Goal: Information Seeking & Learning: Learn about a topic

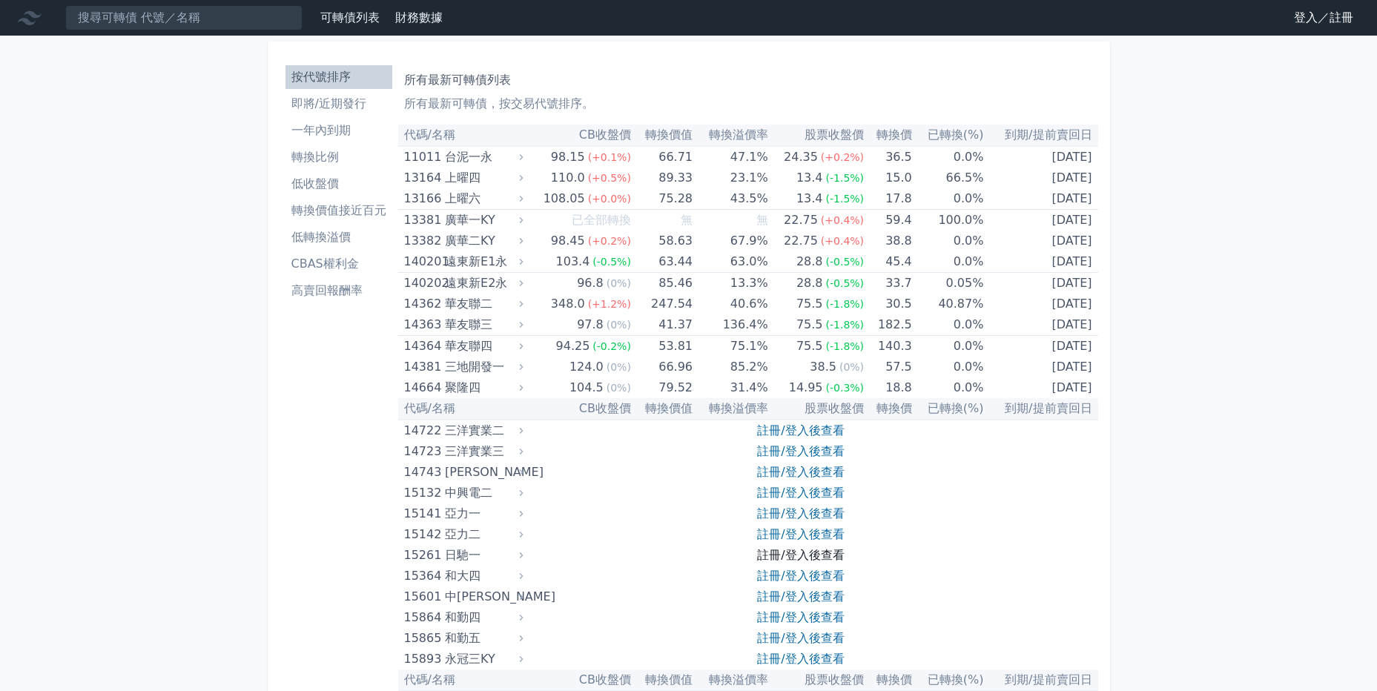
scroll to position [208, 0]
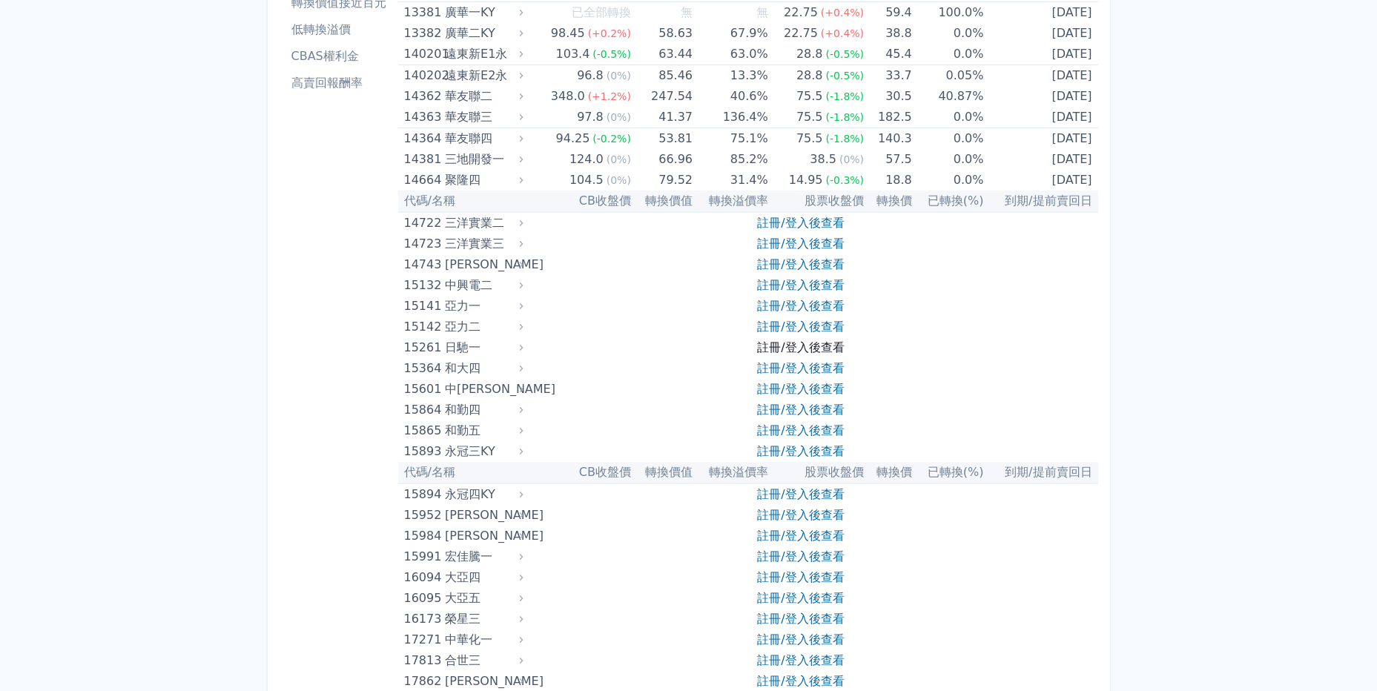
click at [818, 349] on link "註冊/登入後查看" at bounding box center [800, 347] width 87 height 14
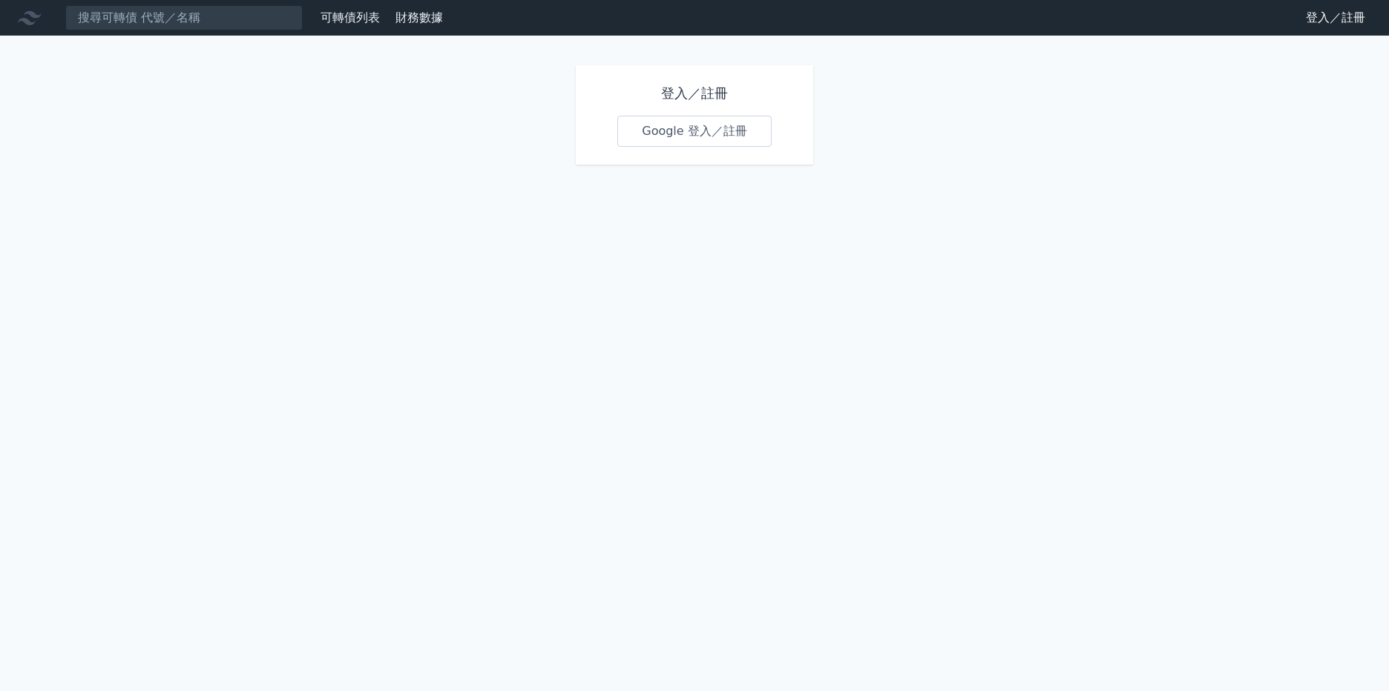
click at [713, 142] on link "Google 登入／註冊" at bounding box center [694, 131] width 154 height 31
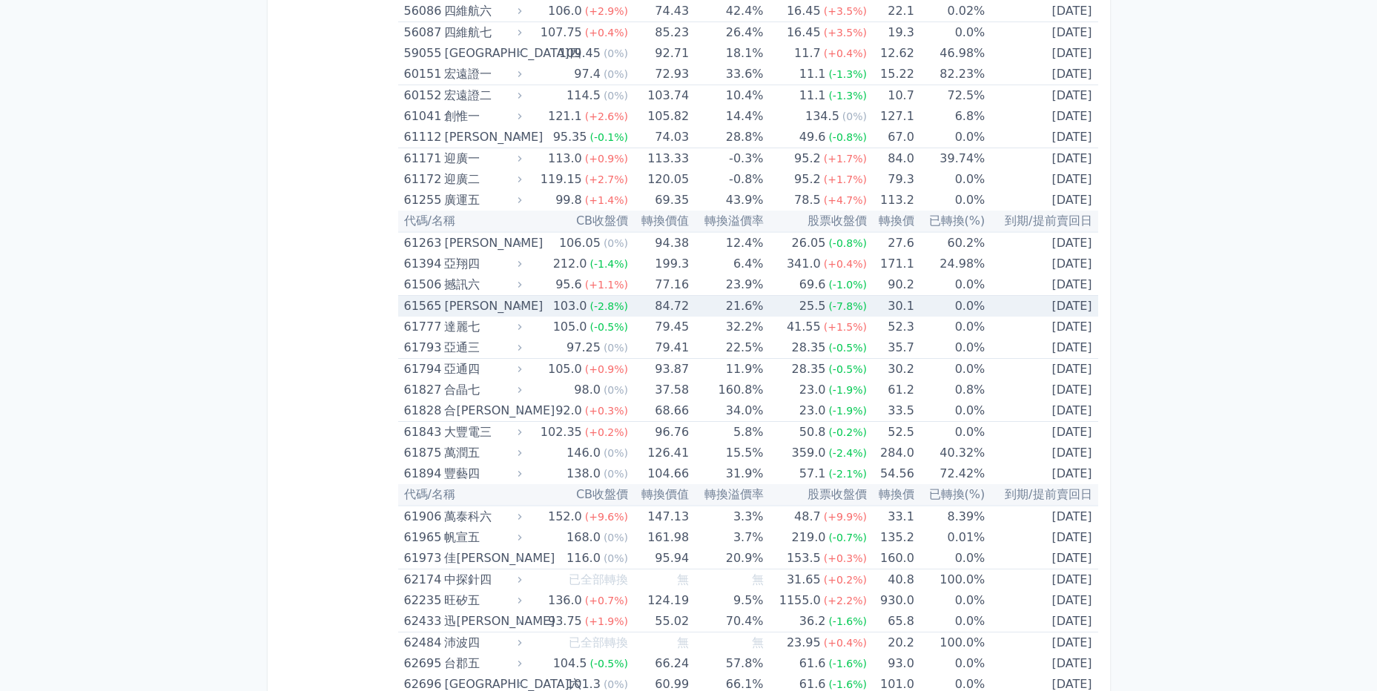
scroll to position [5704, 0]
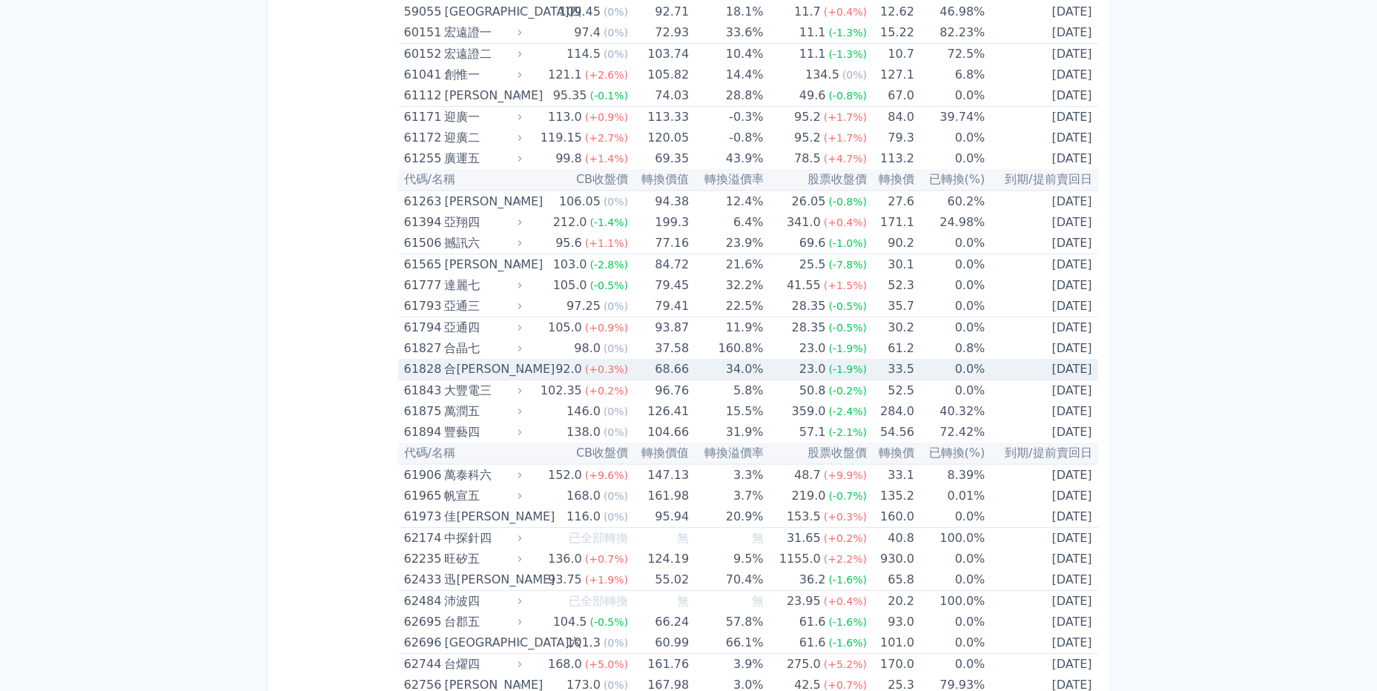
click at [429, 368] on div "61828" at bounding box center [422, 369] width 37 height 21
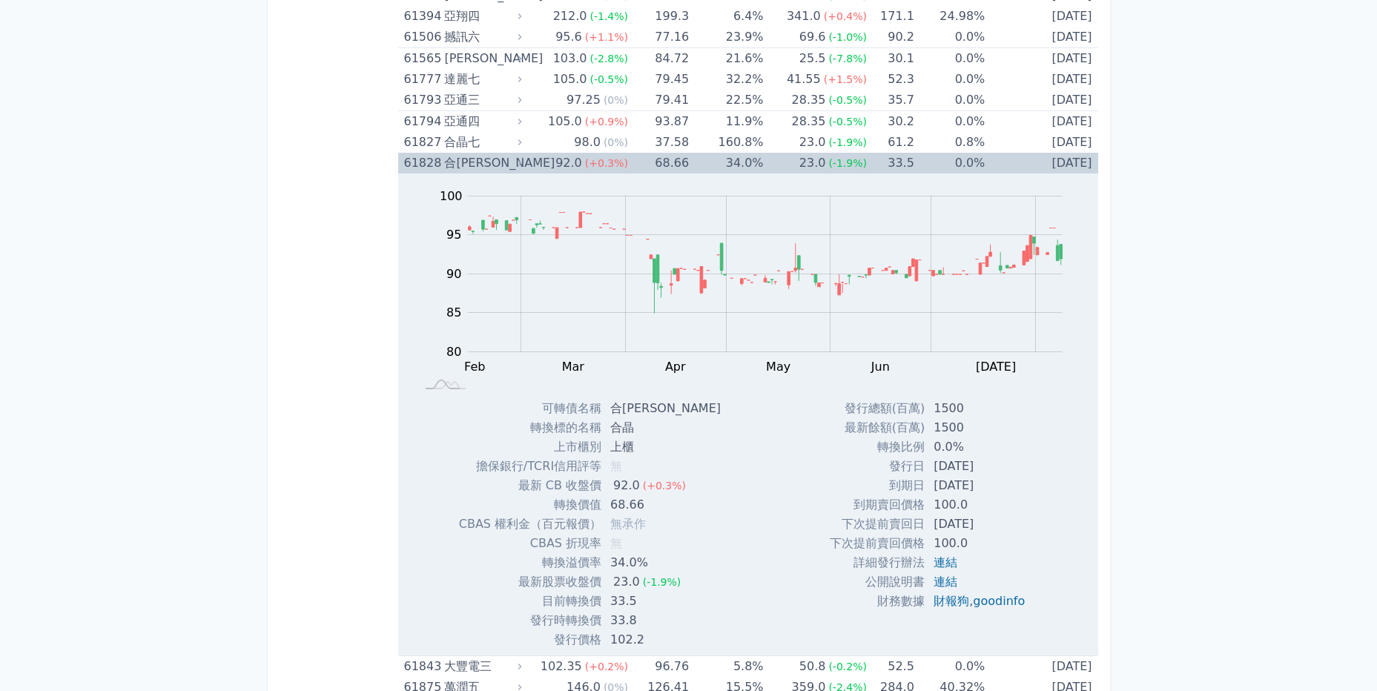
scroll to position [5911, 0]
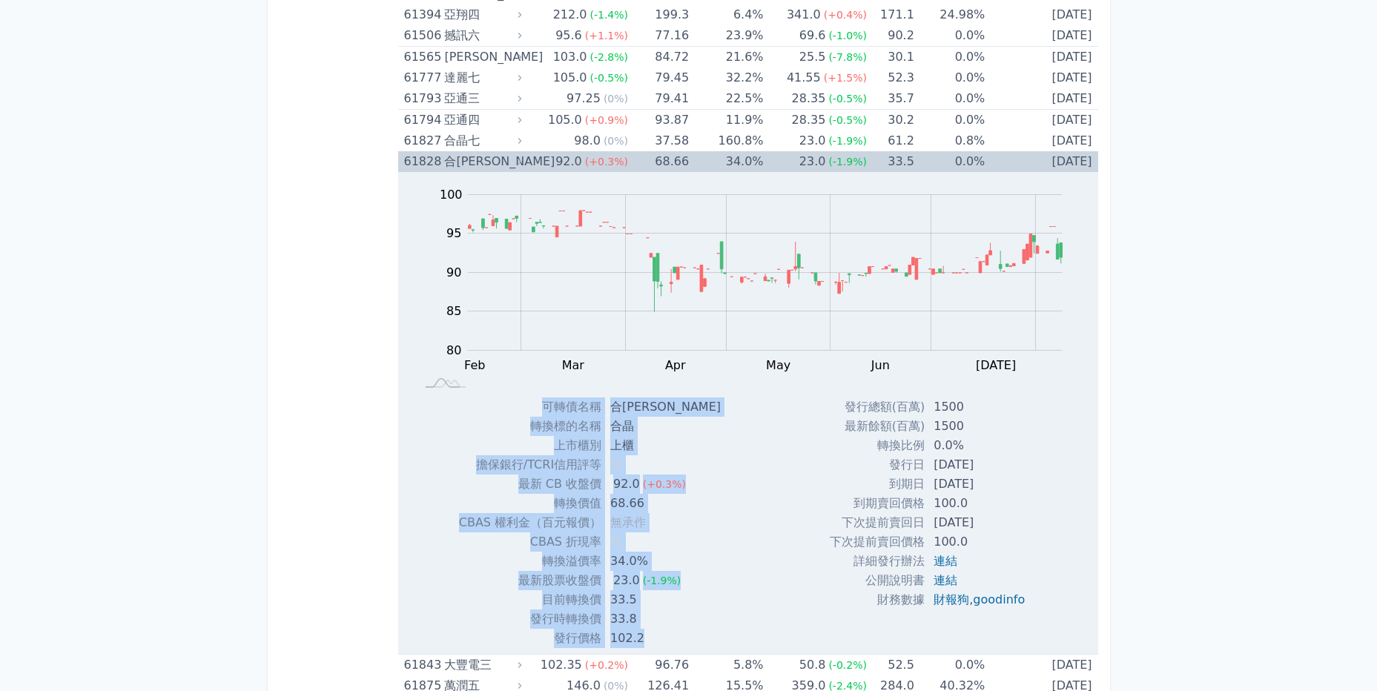
drag, startPoint x: 786, startPoint y: 625, endPoint x: 429, endPoint y: 425, distance: 409.5
click at [429, 425] on div "Zoom Out 100 70 75 80 85 90 95 100 105 L Feb Mar Apr May Jun [DATE] Aug Sep 開: …" at bounding box center [748, 410] width 700 height 476
click at [805, 603] on div "Zoom Out 100 70 75 80 85 90 95 100 105 L Feb Mar Apr May Jun [DATE] Aug Sep 開: …" at bounding box center [748, 410] width 700 height 476
drag, startPoint x: 1038, startPoint y: 625, endPoint x: 443, endPoint y: 421, distance: 628.9
click at [443, 421] on div "Zoom Out 100 70 75 80 85 90 95 100 105 L Feb Mar Apr May Jun [DATE] Aug Sep 開: …" at bounding box center [748, 410] width 700 height 476
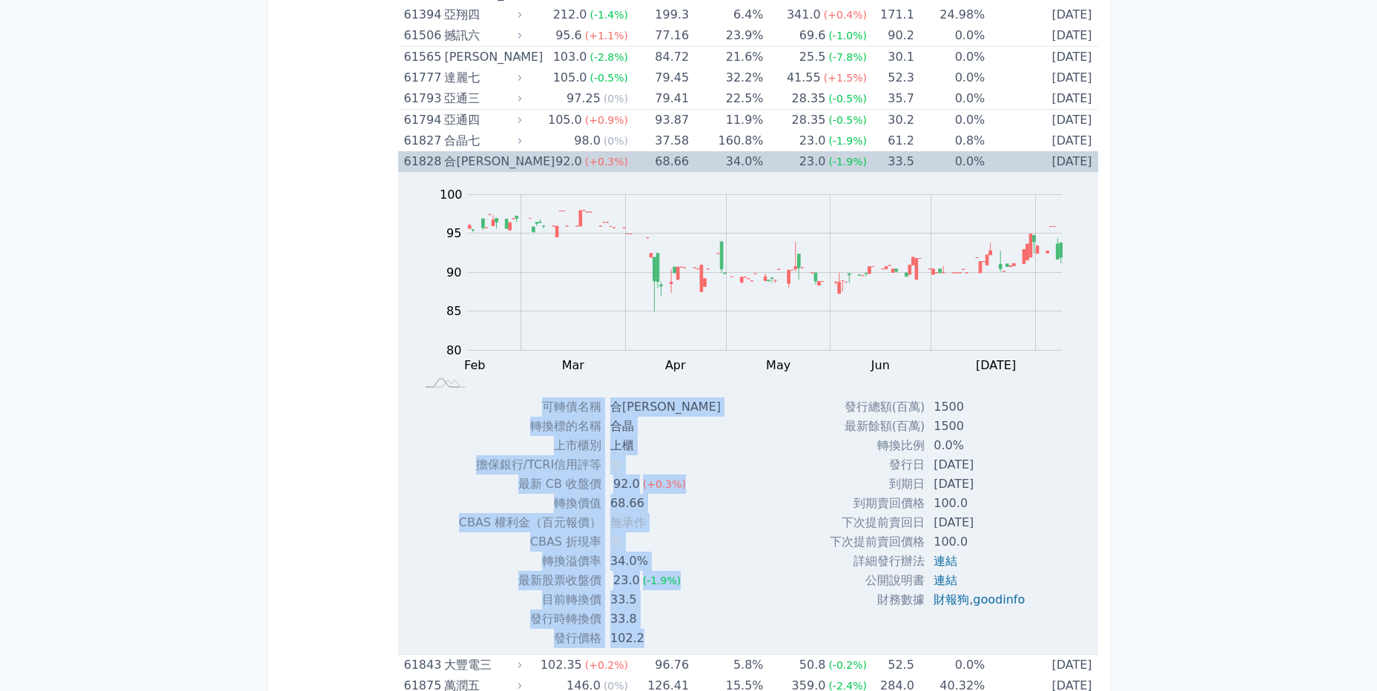
click at [1030, 618] on div "發行總額(百萬) 1500 最新餘額(百萬) 1500 轉換比例 0.0% 發行日 [DATE] 到期日 [DATE] 100.0 ," at bounding box center [933, 523] width 243 height 251
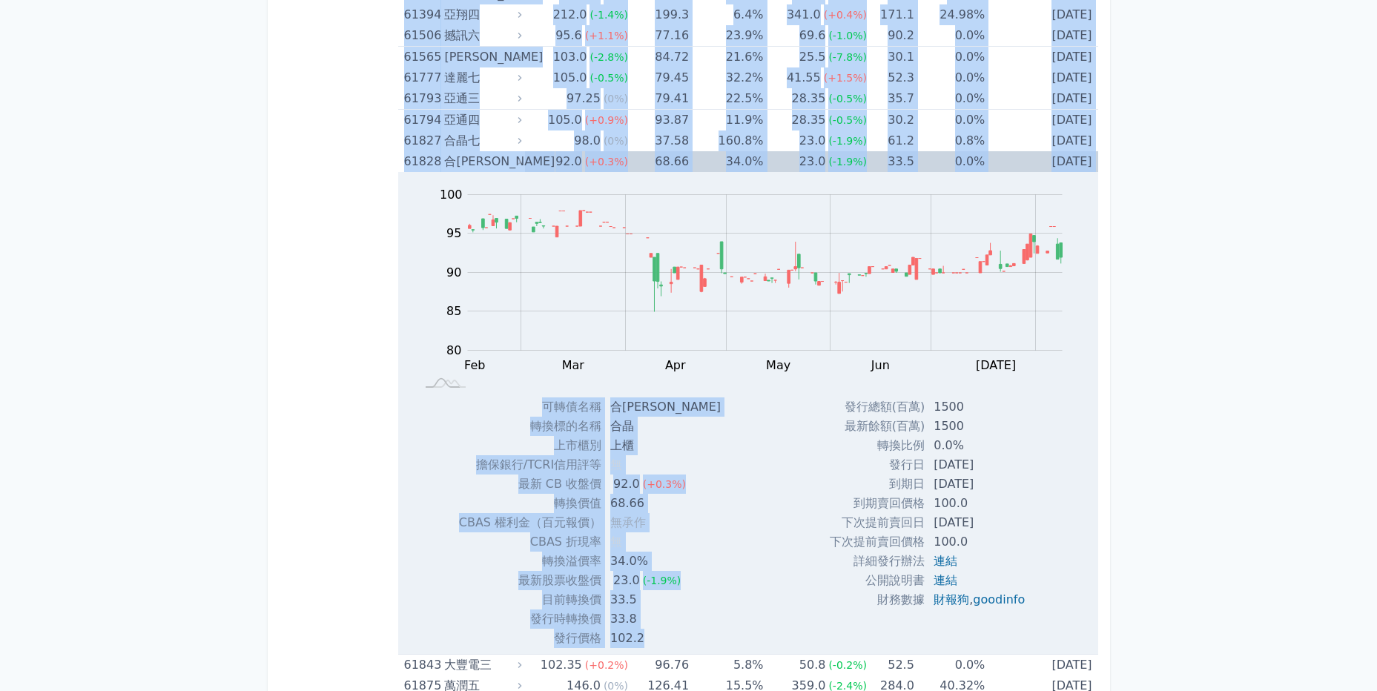
drag, startPoint x: 1057, startPoint y: 618, endPoint x: 345, endPoint y: 402, distance: 744.1
click at [941, 620] on div "發行總額(百萬) 1500 最新餘額(百萬) 1500 轉換比例 0.0% 發行日 [DATE] 到期日 [DATE] 100.0 ," at bounding box center [933, 523] width 243 height 251
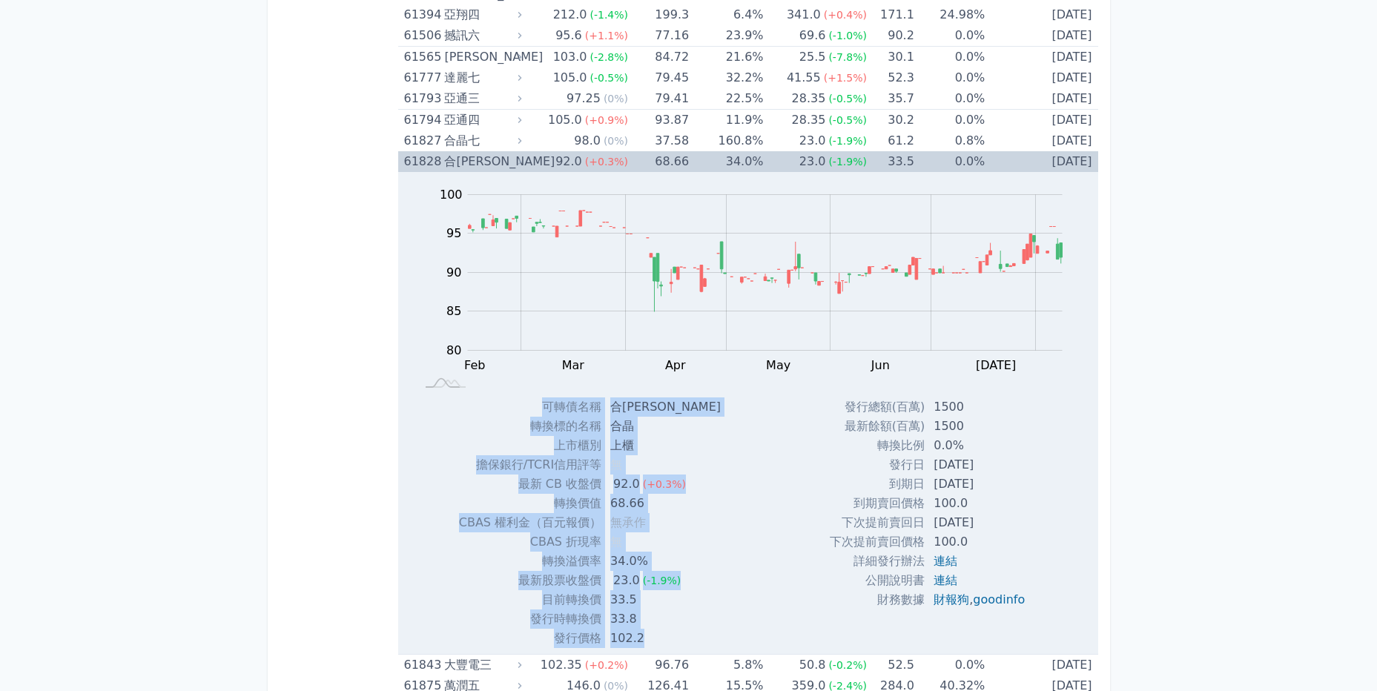
drag, startPoint x: 1012, startPoint y: 622, endPoint x: 501, endPoint y: 404, distance: 556.0
click at [501, 404] on div "Zoom Out 100 70 75 80 85 90 95 100 105 L Feb Mar Apr May Jun [DATE] Aug Sep 開: …" at bounding box center [748, 410] width 700 height 476
click at [909, 626] on div "發行總額(百萬) 1500 最新餘額(百萬) 1500 轉換比例 0.0% 發行日 [DATE] 到期日 [DATE] 100.0 ," at bounding box center [933, 523] width 243 height 251
drag, startPoint x: 928, startPoint y: 579, endPoint x: 437, endPoint y: 450, distance: 507.7
click at [437, 450] on div "Zoom Out 100 70 75 80 85 90 95 100 105 L Feb Mar Apr May Jun [DATE] Aug Sep 開: …" at bounding box center [748, 410] width 700 height 476
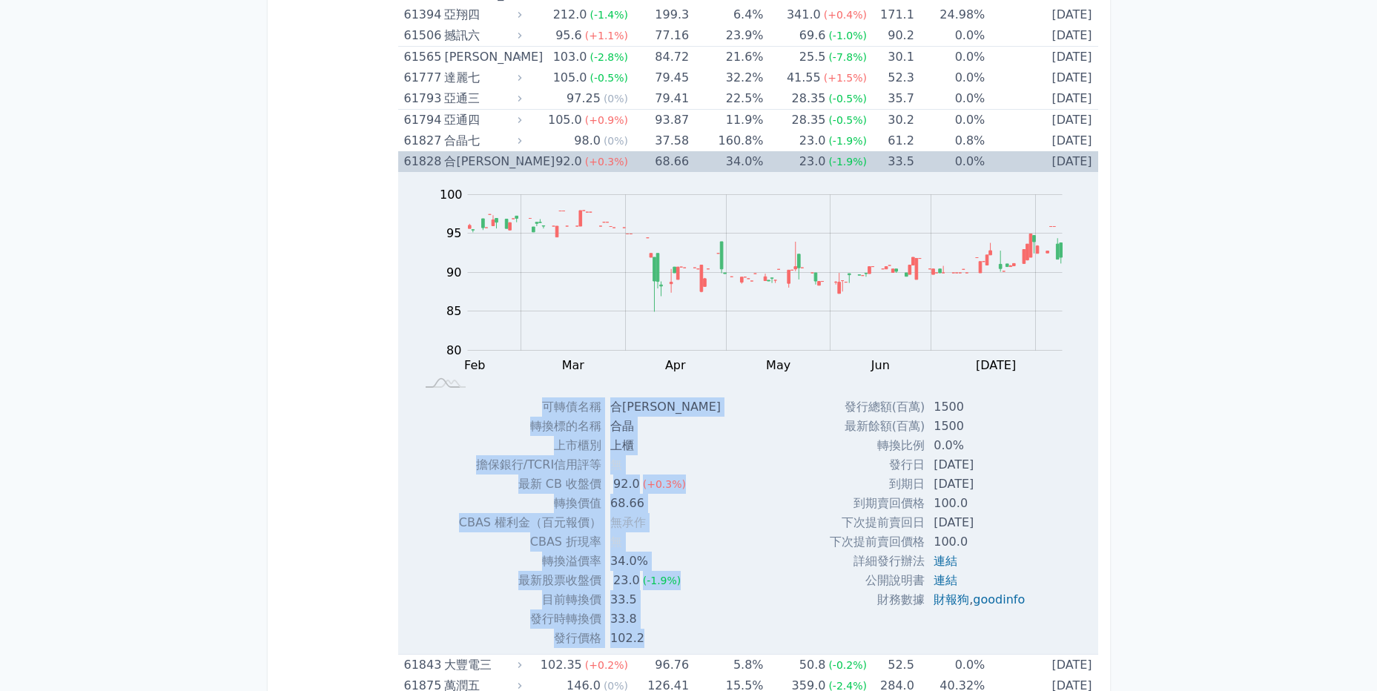
click at [1019, 622] on div "發行總額(百萬) 1500 最新餘額(百萬) 1500 轉換比例 0.0% 發行日 [DATE] 到期日 [DATE] 100.0 ," at bounding box center [933, 523] width 243 height 251
drag, startPoint x: 1035, startPoint y: 625, endPoint x: 449, endPoint y: 465, distance: 607.5
click at [449, 465] on div "Zoom Out 100 70 75 80 85 90 95 100 105 L Feb Mar Apr May Jun [DATE] Aug Sep 開: …" at bounding box center [748, 410] width 700 height 476
click at [743, 542] on div "Zoom Out 100 70 75 80 85 90 95 100 105 L Feb Mar Apr May Jun [DATE] Aug Sep 開: …" at bounding box center [748, 410] width 700 height 476
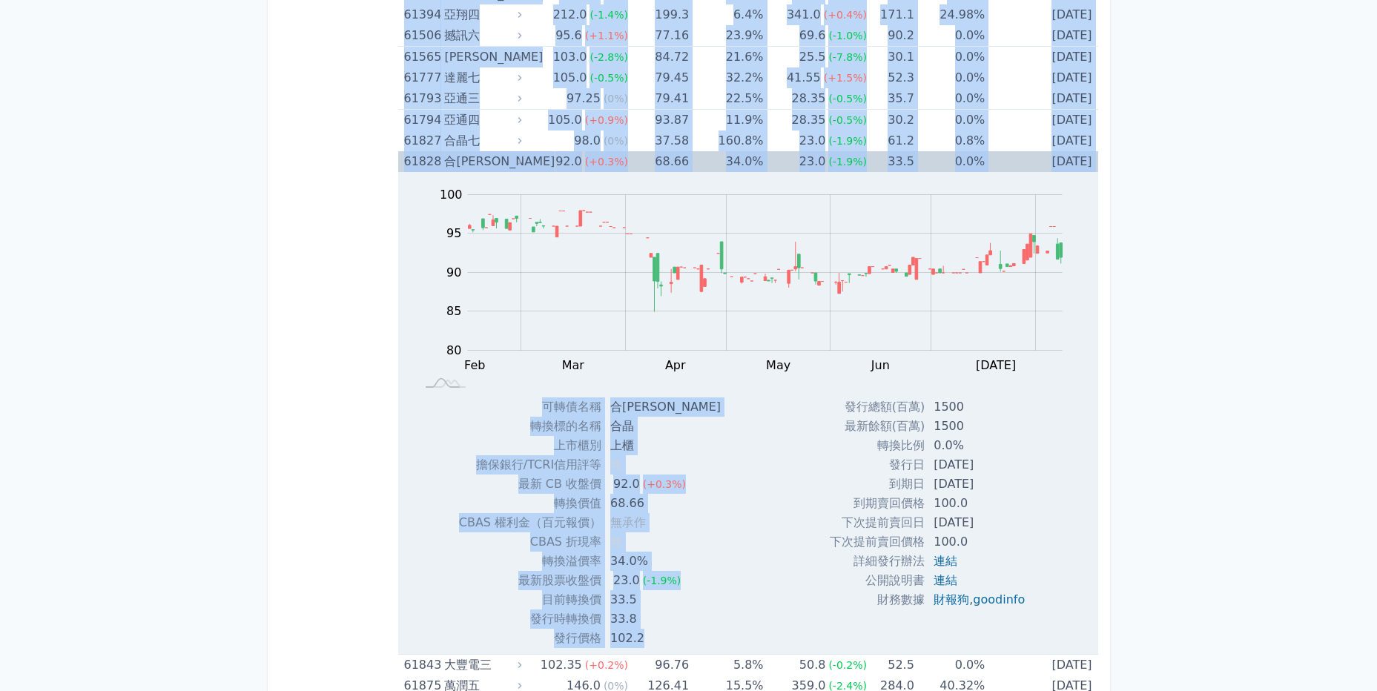
drag, startPoint x: 962, startPoint y: 628, endPoint x: 369, endPoint y: 418, distance: 629.5
click at [801, 607] on div "Zoom Out 100 70 75 80 85 90 95 100 105 L Feb Mar Apr May Jun [DATE] Aug Sep 開: …" at bounding box center [748, 410] width 700 height 476
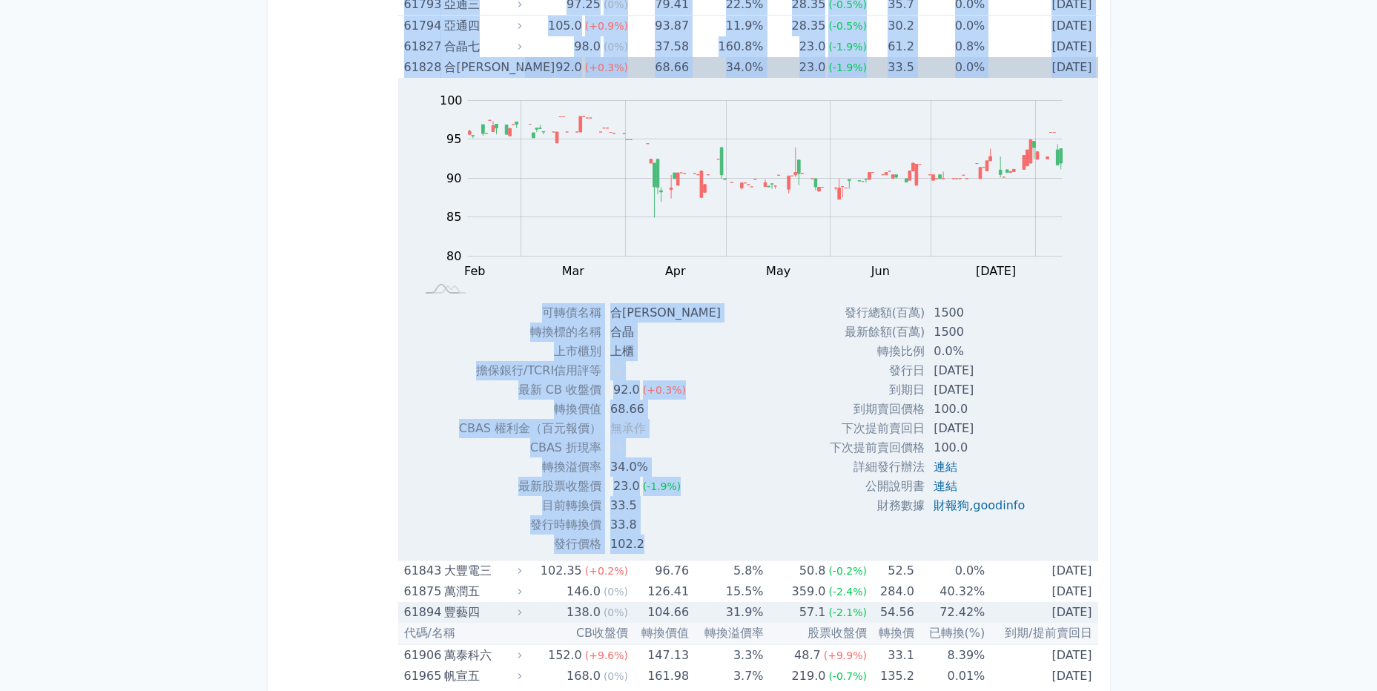
scroll to position [6014, 0]
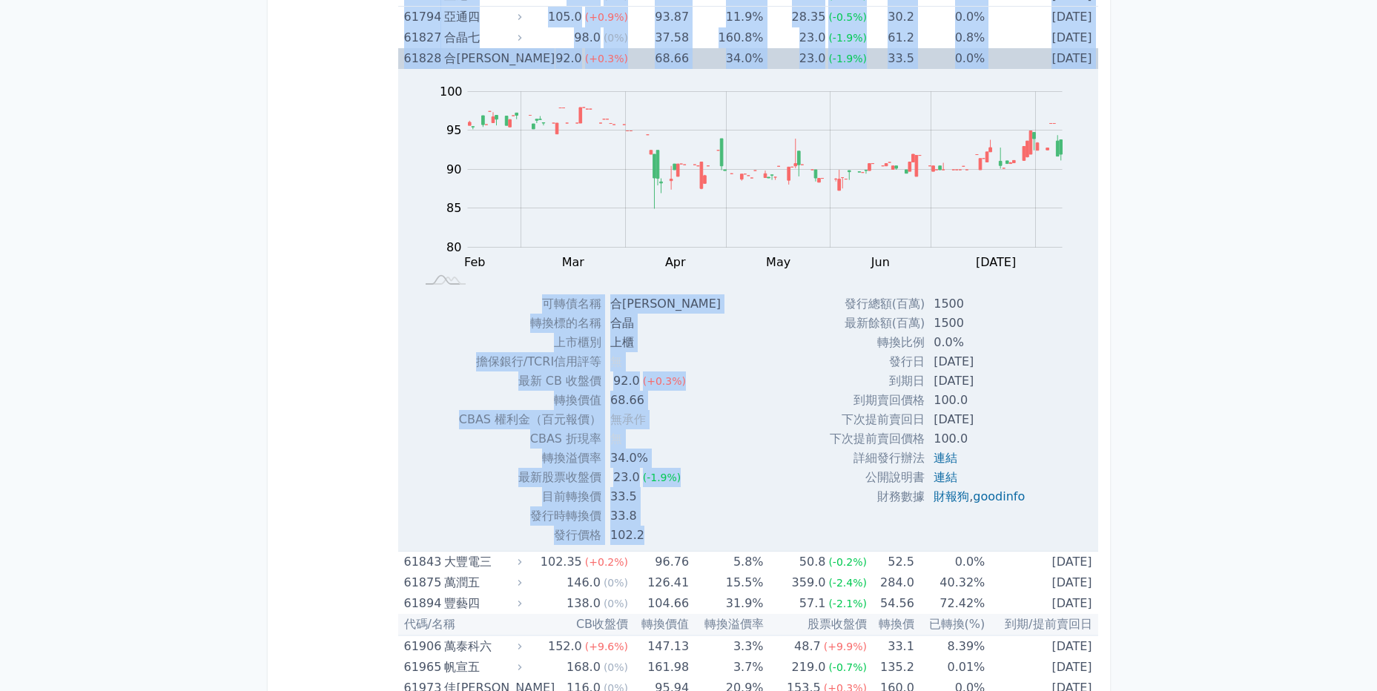
click at [680, 503] on td "33.5" at bounding box center [667, 496] width 131 height 19
drag, startPoint x: 990, startPoint y: 529, endPoint x: 373, endPoint y: 323, distance: 650.5
click at [1024, 511] on div "發行總額(百萬) 1500 最新餘額(百萬) 1500 轉換比例 0.0% 發行日 [DATE] 到期日 [DATE] 100.0 ," at bounding box center [933, 419] width 243 height 251
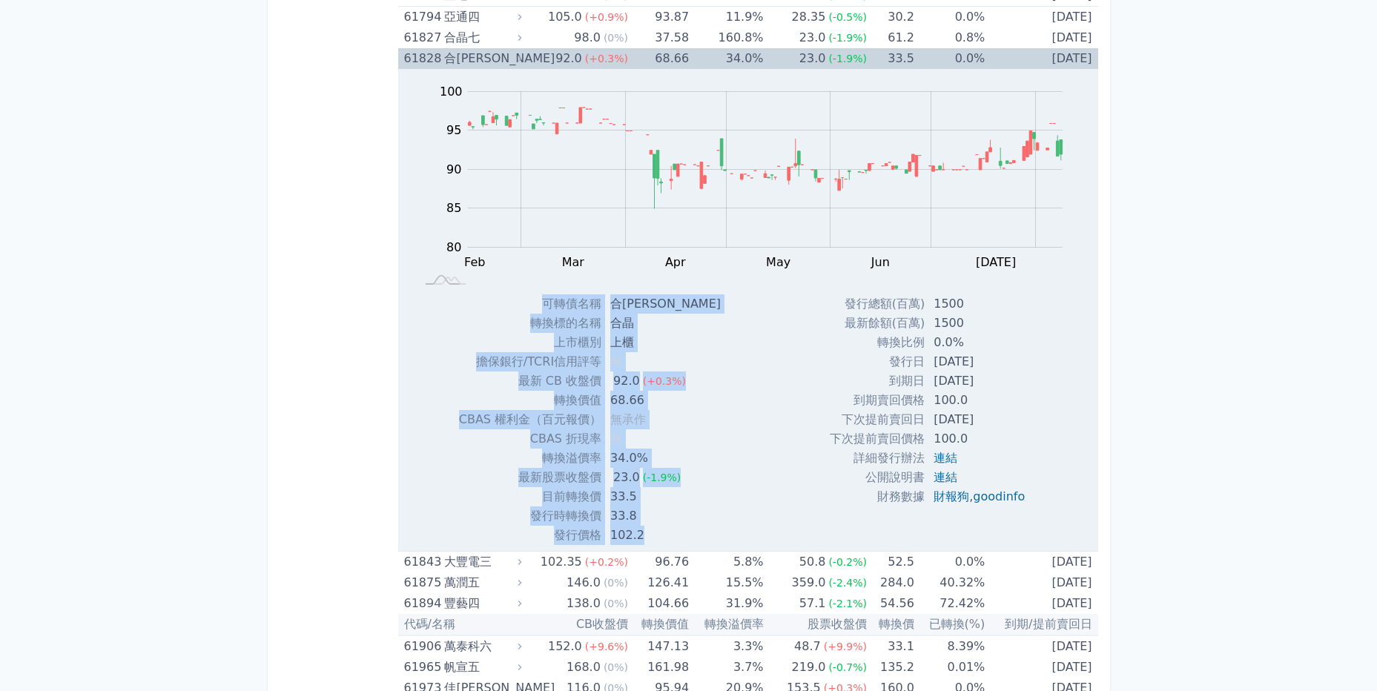
drag, startPoint x: 1037, startPoint y: 515, endPoint x: 439, endPoint y: 346, distance: 621.1
click at [439, 346] on div "Zoom Out 100 70 75 80 85 90 95 100 105 L Feb Mar Apr May Jun [DATE] Aug Sep 開: …" at bounding box center [748, 307] width 700 height 476
click at [1004, 521] on div "發行總額(百萬) 1500 最新餘額(百萬) 1500 轉換比例 0.0% 發行日 [DATE] 到期日 [DATE] 100.0 ," at bounding box center [933, 419] width 243 height 251
drag, startPoint x: 1030, startPoint y: 536, endPoint x: 504, endPoint y: 306, distance: 574.0
click at [504, 306] on div "Zoom Out 100 70 75 80 85 90 95 100 105 L Feb Mar Apr May Jun [DATE] Aug Sep 開: …" at bounding box center [748, 307] width 700 height 476
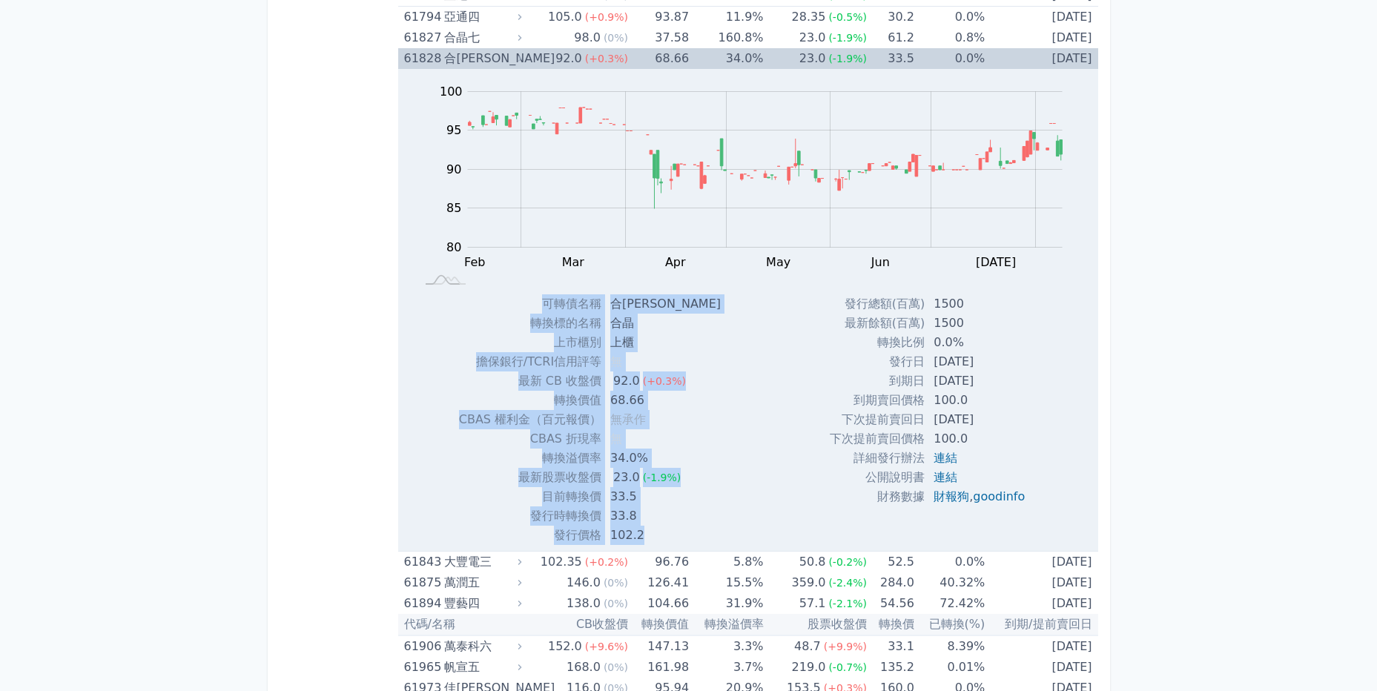
click at [898, 519] on div "發行總額(百萬) 1500 最新餘額(百萬) 1500 轉換比例 0.0% 發行日 [DATE] 到期日 [DATE] 100.0 ," at bounding box center [933, 419] width 243 height 251
drag, startPoint x: 1033, startPoint y: 514, endPoint x: 438, endPoint y: 307, distance: 629.9
click at [438, 307] on div "Zoom Out 100 70 75 80 85 90 95 100 105 L Feb Mar Apr May Jun [DATE] Aug Sep 開: …" at bounding box center [748, 307] width 700 height 476
click at [828, 529] on div "發行總額(百萬) 1500 最新餘額(百萬) 1500 轉換比例 0.0% 發行日 [DATE] 到期日 [DATE] 100.0 ," at bounding box center [933, 419] width 243 height 251
drag, startPoint x: 987, startPoint y: 524, endPoint x: 395, endPoint y: 315, distance: 628.1
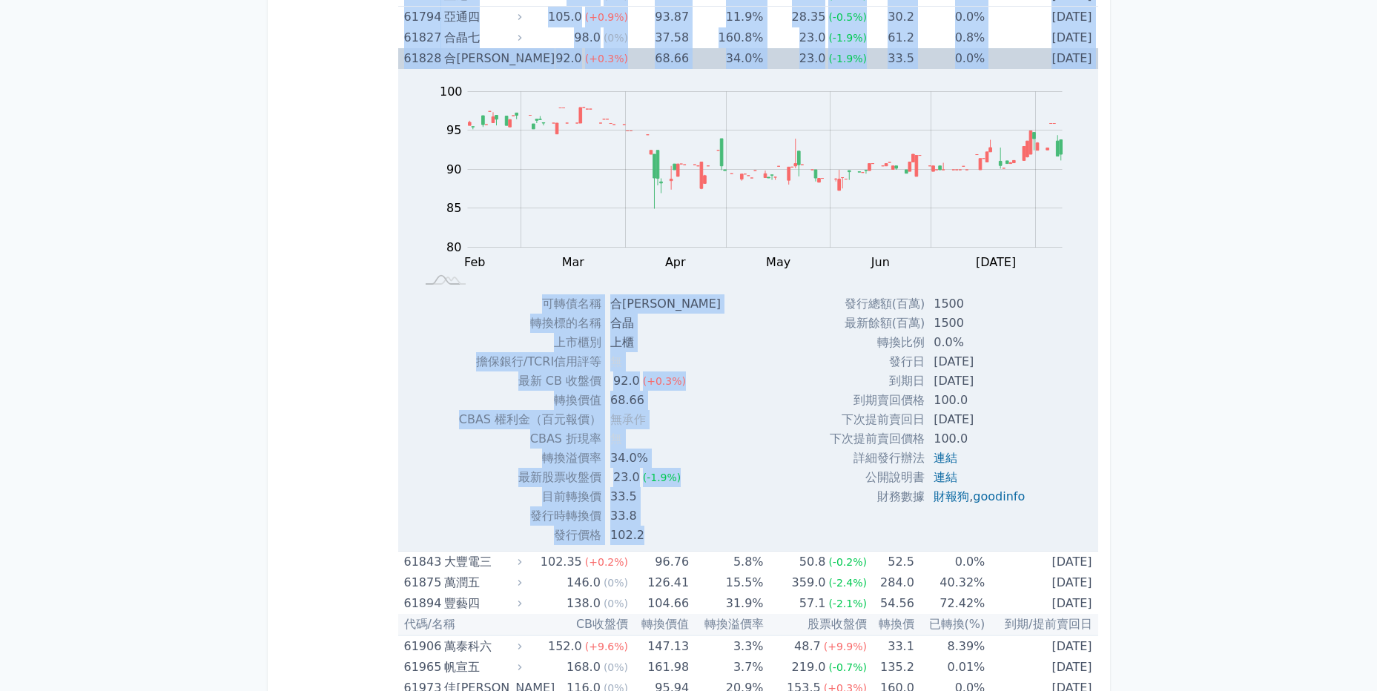
click at [1050, 496] on div "發行總額(百萬) 1500 最新餘額(百萬) 1500 轉換比例 0.0% 發行日 [DATE] 到期日 [DATE] 100.0 ," at bounding box center [933, 419] width 243 height 251
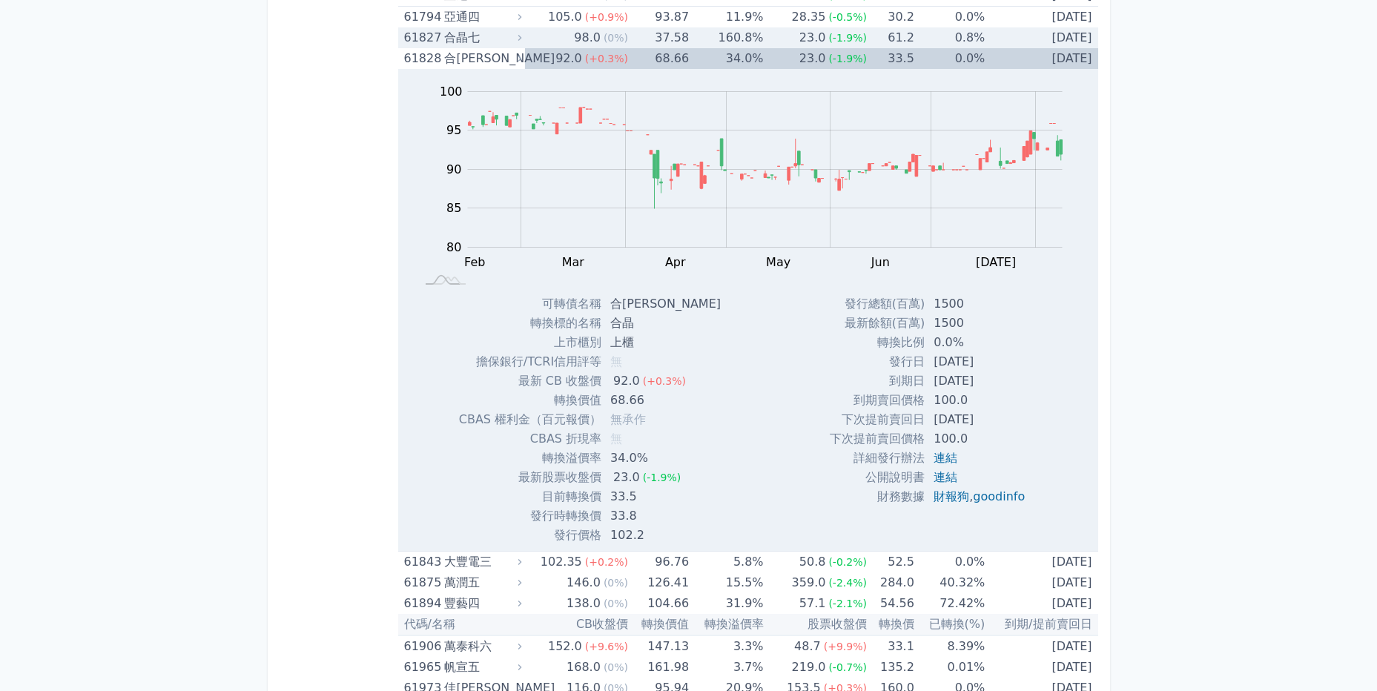
click at [429, 33] on div "61827" at bounding box center [422, 37] width 37 height 21
